Goal: Transaction & Acquisition: Purchase product/service

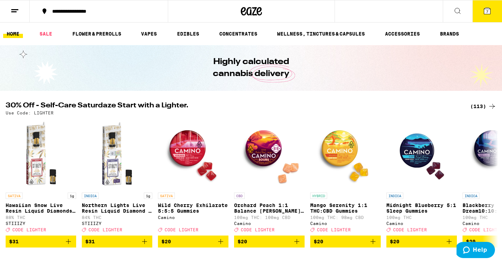
click at [488, 11] on icon at bounding box center [487, 11] width 6 height 6
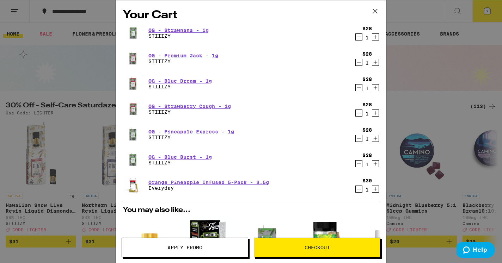
click at [360, 190] on icon "Decrement" at bounding box center [358, 189] width 6 height 8
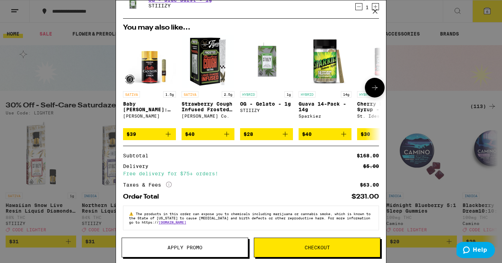
scroll to position [159, 0]
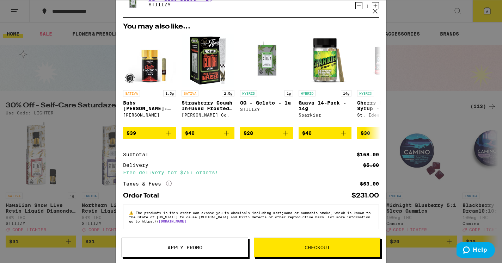
click at [194, 246] on span "Apply Promo" at bounding box center [184, 247] width 35 height 5
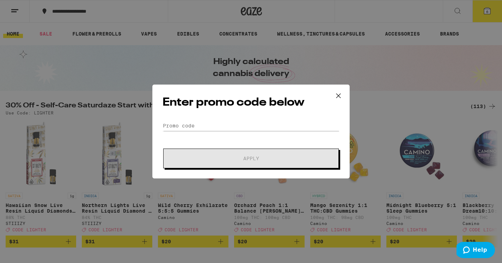
click at [209, 116] on div "Enter promo code below Promo Code Apply" at bounding box center [250, 132] width 197 height 94
click at [200, 126] on input "Promo Code" at bounding box center [250, 125] width 177 height 11
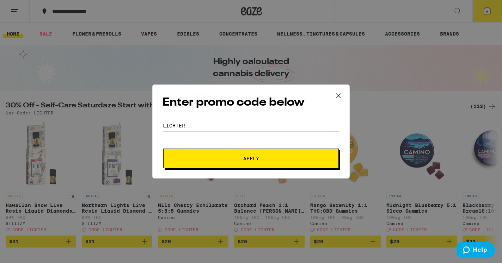
type input "LIGHTER"
click at [251, 159] on button "Apply" at bounding box center [250, 159] width 175 height 20
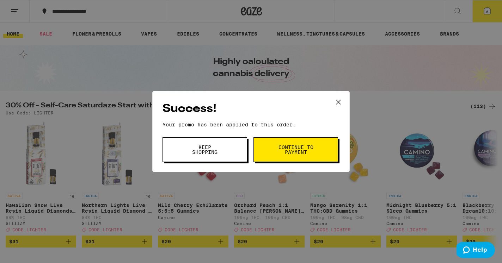
click at [276, 145] on button "Continue to payment" at bounding box center [295, 149] width 85 height 25
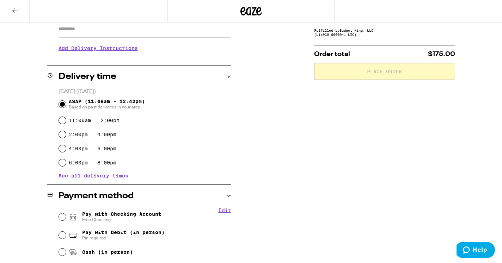
scroll to position [134, 0]
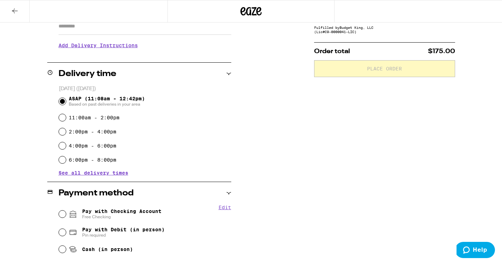
click at [64, 215] on input "Pay with Checking Account Free Checking" at bounding box center [62, 214] width 7 height 7
radio input "true"
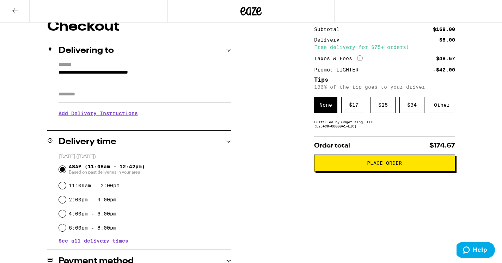
scroll to position [25, 0]
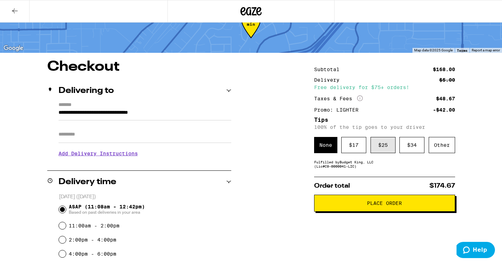
click at [373, 144] on div "$ 25" at bounding box center [382, 145] width 25 height 16
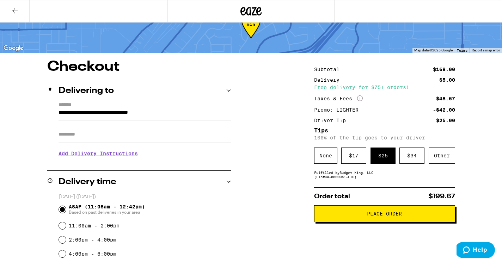
click at [376, 216] on span "Place Order" at bounding box center [384, 213] width 35 height 5
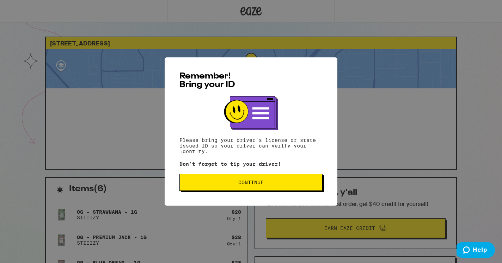
click at [254, 185] on span "Continue" at bounding box center [250, 182] width 25 height 5
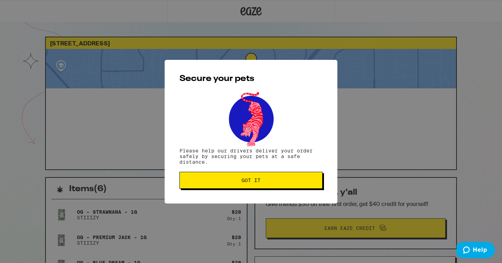
click at [254, 183] on span "Got it" at bounding box center [250, 180] width 19 height 5
